Goal: Task Accomplishment & Management: Use online tool/utility

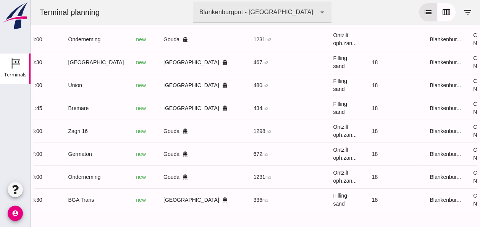
scroll to position [0, 197]
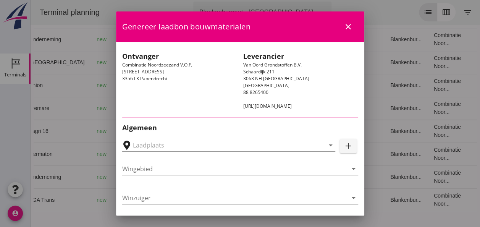
type input "[GEOGRAPHIC_DATA], [GEOGRAPHIC_DATA], [GEOGRAPHIC_DATA]"
type input "[GEOGRAPHIC_DATA]"
type input "Ko Hoeve"
type input "467"
type input "Ophoogzand (6120)"
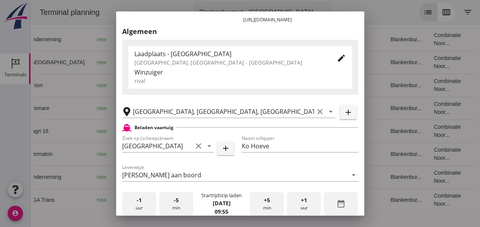
scroll to position [115, 0]
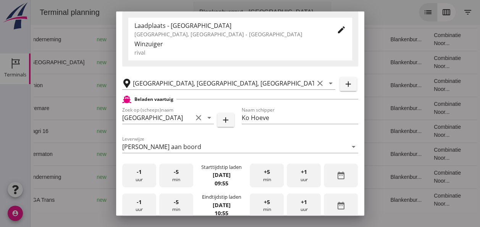
click at [148, 180] on div "-1 uur" at bounding box center [139, 176] width 34 height 24
click at [262, 182] on div "+5 min" at bounding box center [267, 176] width 34 height 24
click at [263, 182] on div "+5 min" at bounding box center [267, 176] width 34 height 24
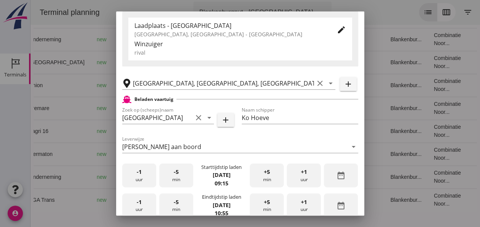
click at [143, 204] on div "-1 uur" at bounding box center [139, 205] width 34 height 24
click at [181, 207] on div "-5 min" at bounding box center [176, 205] width 34 height 24
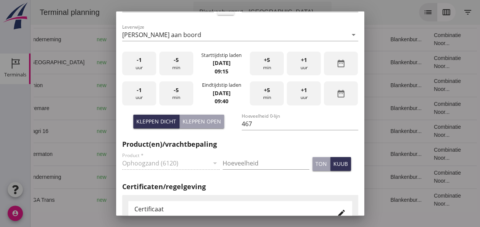
scroll to position [229, 0]
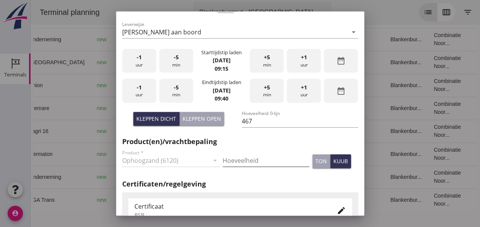
click at [240, 159] on input "Hoeveelheid" at bounding box center [266, 160] width 87 height 12
type input "467"
click at [340, 156] on button "kuub" at bounding box center [340, 161] width 21 height 14
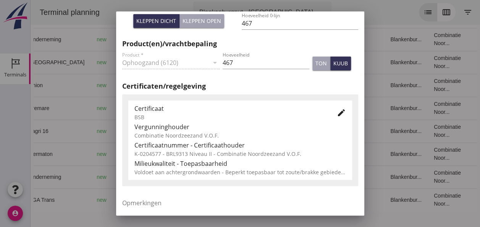
scroll to position [389, 0]
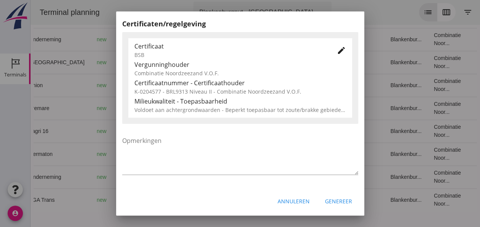
click at [335, 201] on div "Genereer" at bounding box center [338, 201] width 27 height 8
